Goal: Find specific page/section: Find specific page/section

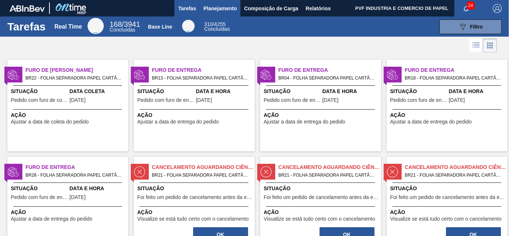
click at [212, 5] on span "Planejamento" at bounding box center [219, 8] width 33 height 9
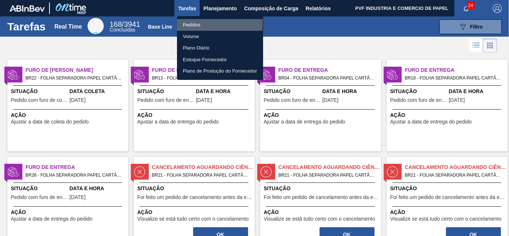
click at [196, 23] on li "Pedidos" at bounding box center [220, 25] width 86 height 12
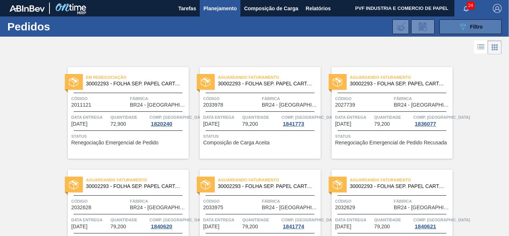
click at [478, 28] on span "Filtro" at bounding box center [476, 27] width 13 height 6
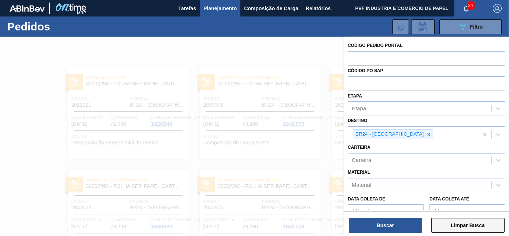
click at [462, 223] on button "Limpar Busca" at bounding box center [467, 225] width 73 height 15
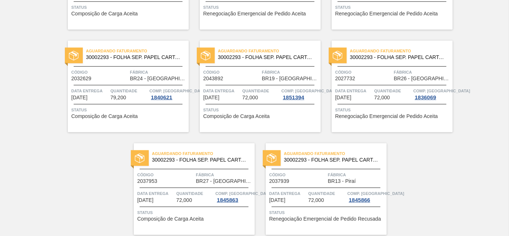
scroll to position [1590, 0]
